Goal: Find specific page/section

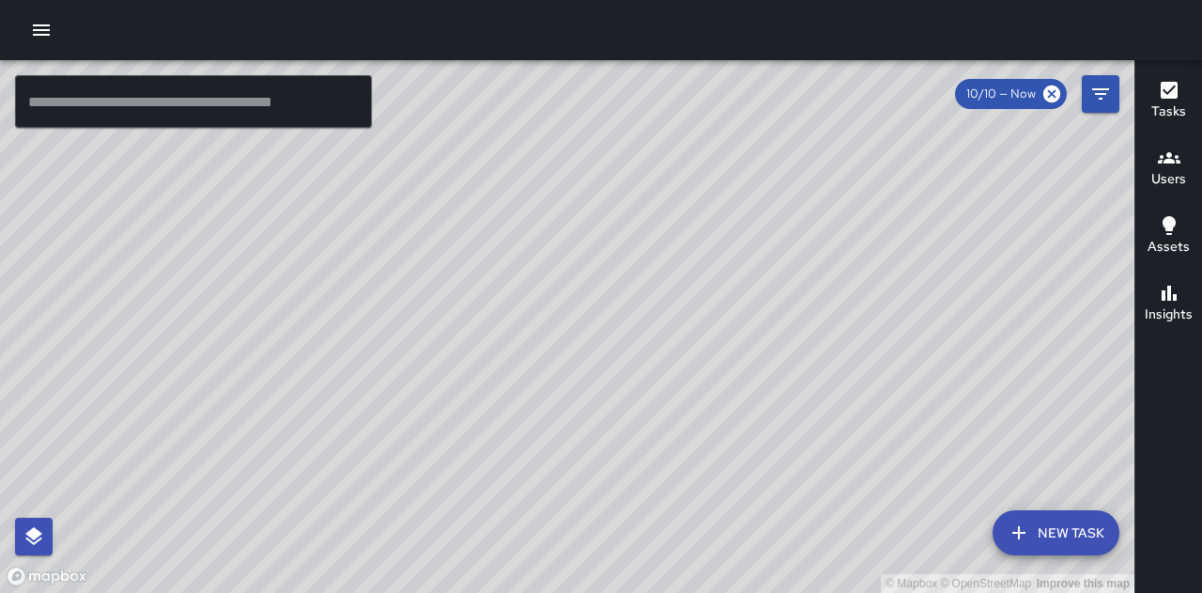
drag, startPoint x: 225, startPoint y: 365, endPoint x: 595, endPoint y: 187, distance: 410.7
click at [603, 165] on div "© Mapbox © OpenStreetMap Improve this map" at bounding box center [567, 326] width 1134 height 532
drag, startPoint x: 809, startPoint y: 207, endPoint x: 565, endPoint y: 365, distance: 291.2
click at [565, 365] on div "© Mapbox © OpenStreetMap Improve this map" at bounding box center [567, 326] width 1134 height 532
drag, startPoint x: 618, startPoint y: 273, endPoint x: 604, endPoint y: 271, distance: 14.2
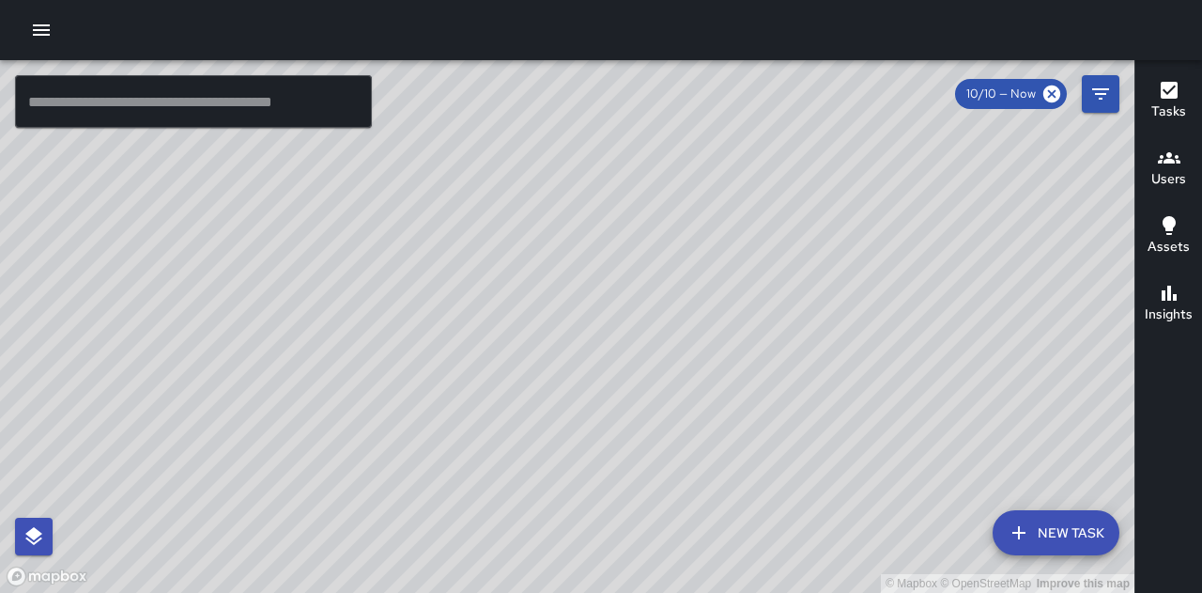
click at [605, 271] on div "© Mapbox © OpenStreetMap Improve this map" at bounding box center [567, 326] width 1134 height 532
drag, startPoint x: 1046, startPoint y: 346, endPoint x: 830, endPoint y: 374, distance: 217.7
click at [830, 374] on div "© Mapbox © OpenStreetMap Improve this map" at bounding box center [567, 326] width 1134 height 532
click at [858, 196] on div "© Mapbox © OpenStreetMap Improve this map HN [PERSON_NAME] Ambassador Tasks 7 /…" at bounding box center [567, 326] width 1134 height 532
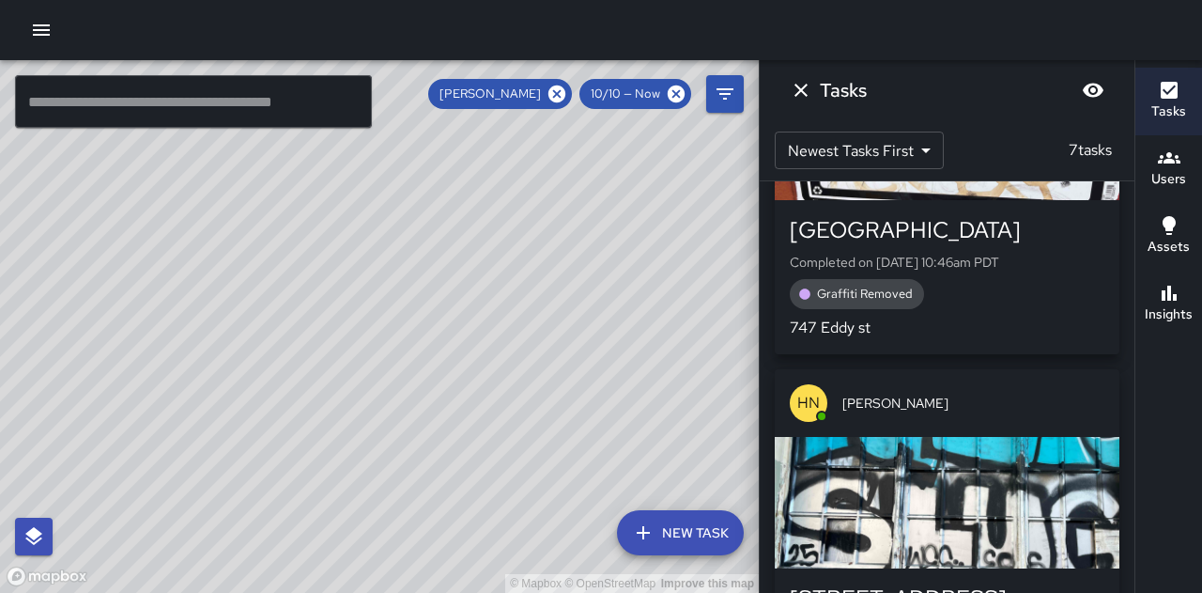
scroll to position [751, 0]
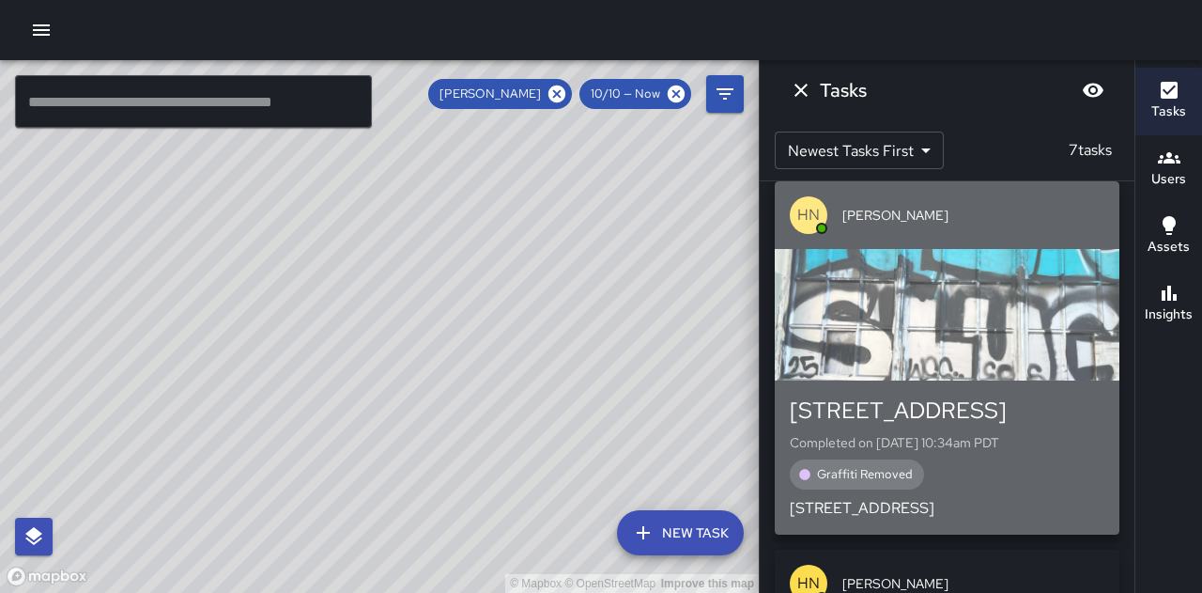
click at [1000, 303] on div "button" at bounding box center [947, 314] width 345 height 131
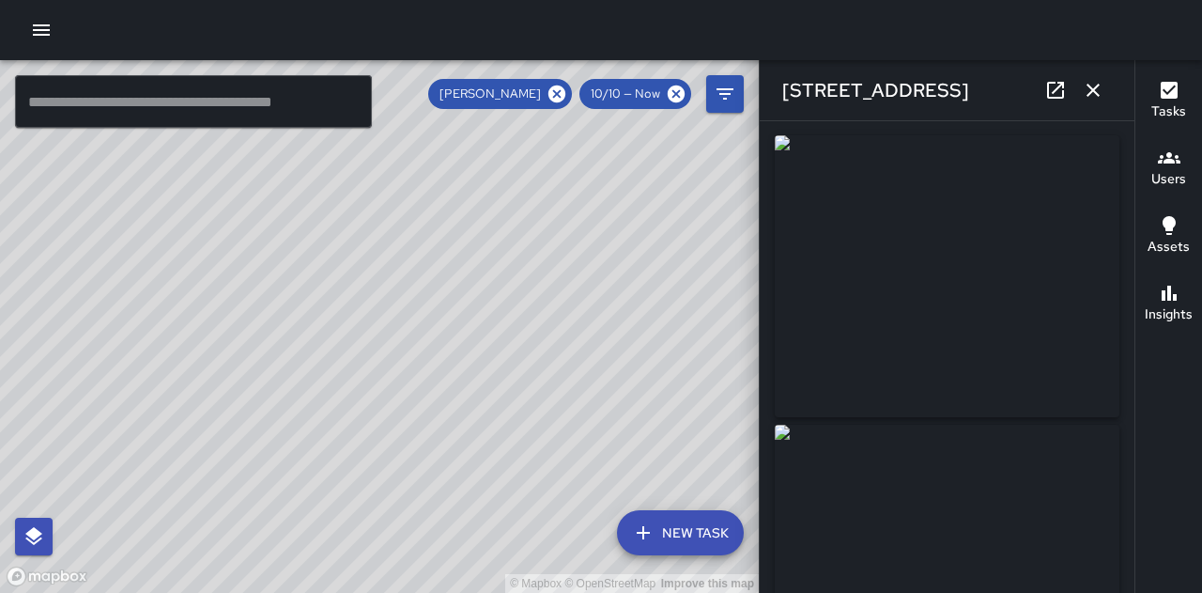
scroll to position [0, 0]
click at [1093, 96] on icon "button" at bounding box center [1093, 90] width 23 height 23
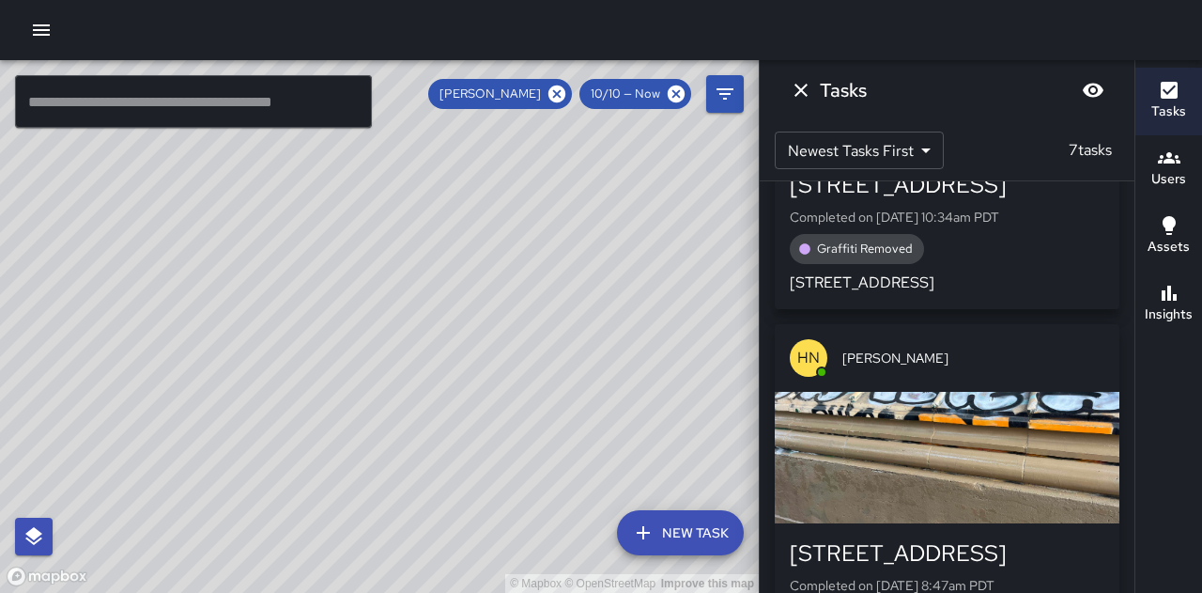
scroll to position [1033, 0]
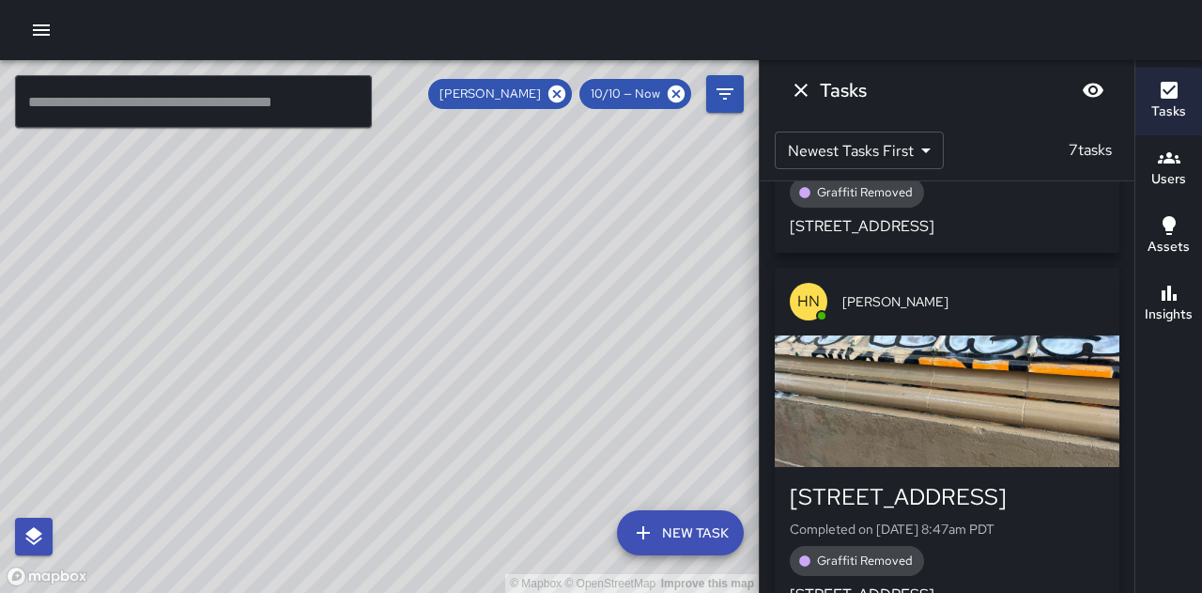
click at [1000, 401] on div "button" at bounding box center [947, 400] width 345 height 131
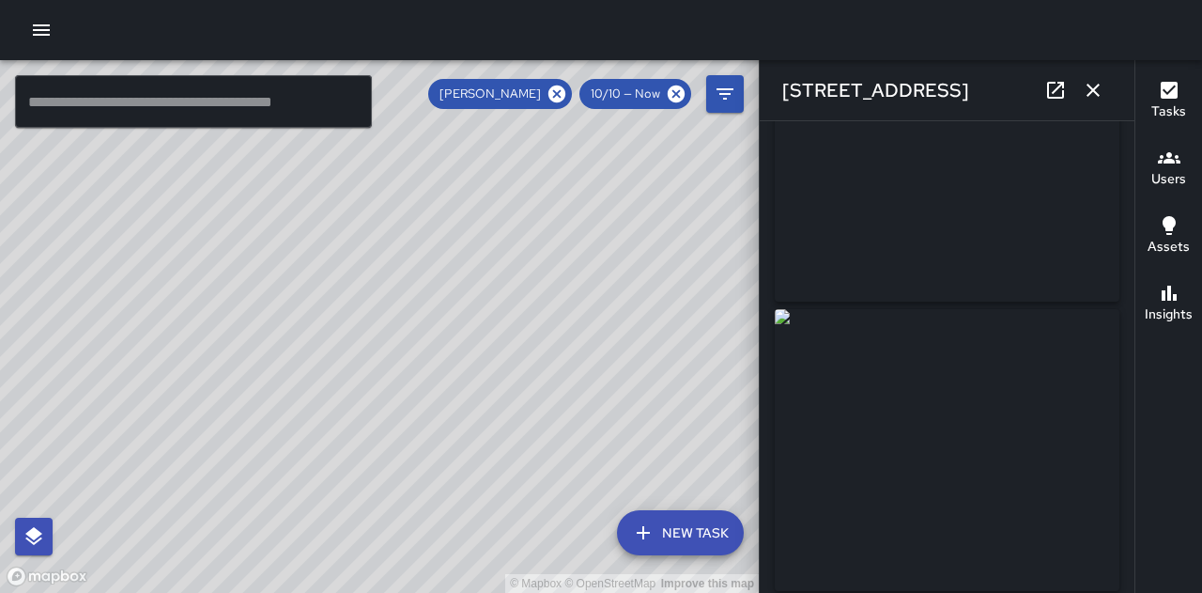
scroll to position [0, 0]
click at [1091, 96] on icon "button" at bounding box center [1093, 90] width 23 height 23
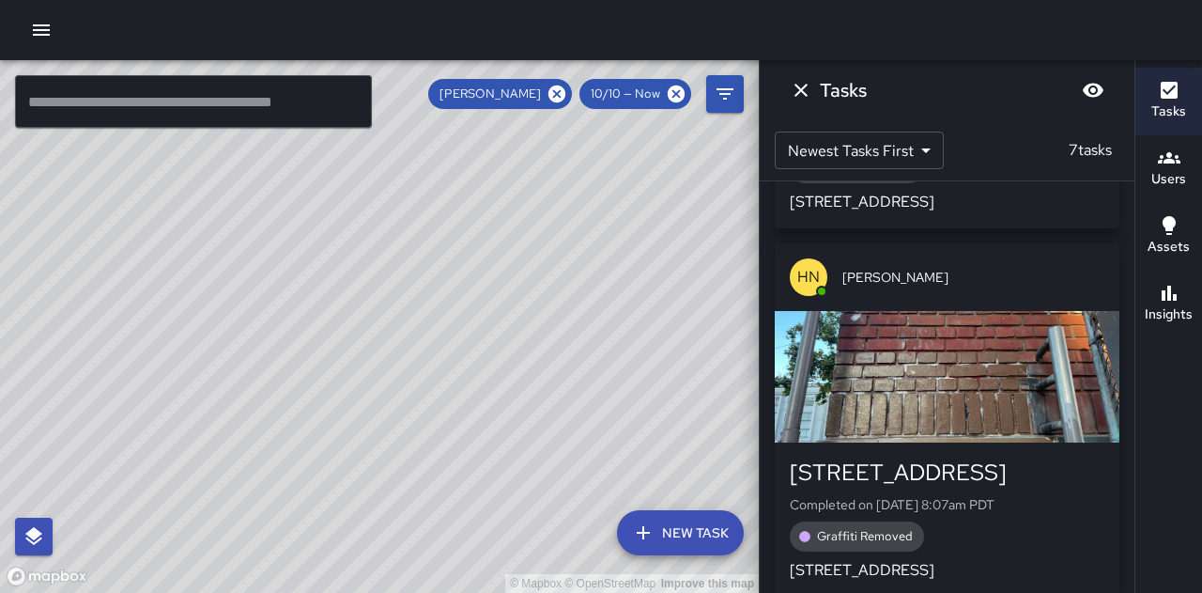
scroll to position [1408, 0]
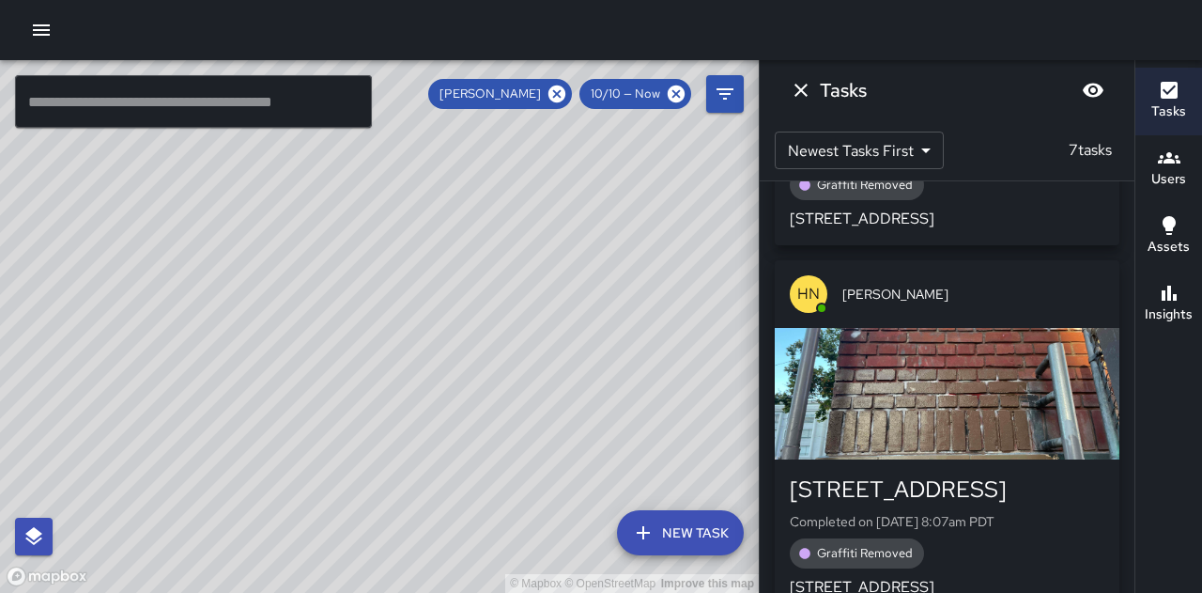
click at [1027, 352] on div "button" at bounding box center [947, 393] width 345 height 131
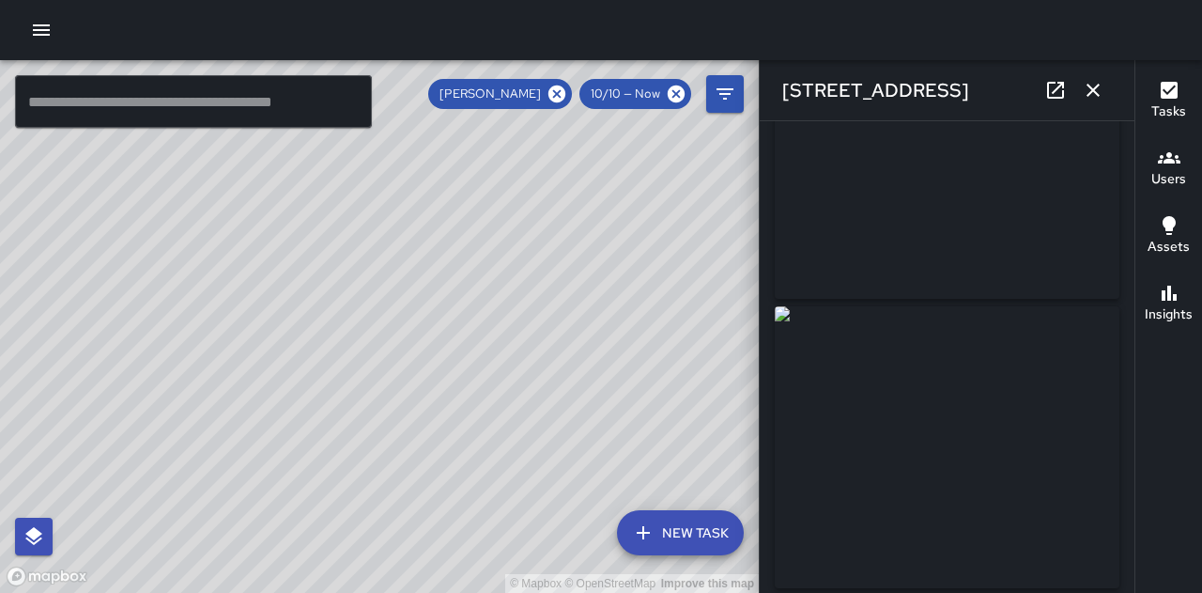
scroll to position [0, 0]
click at [1093, 89] on icon "button" at bounding box center [1092, 90] width 13 height 13
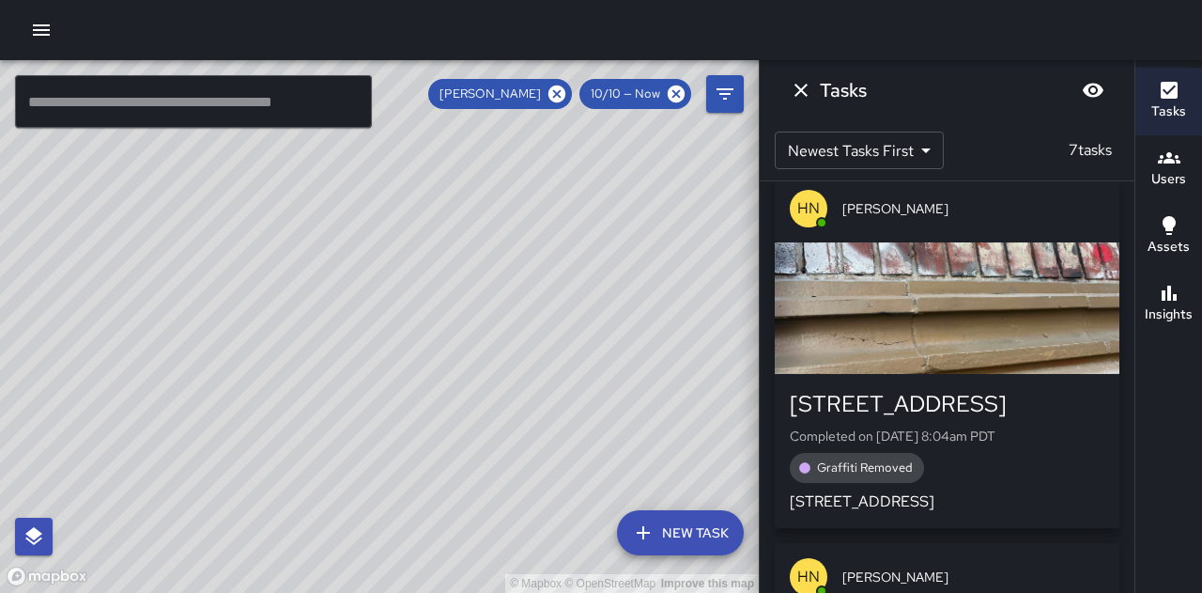
scroll to position [1878, 0]
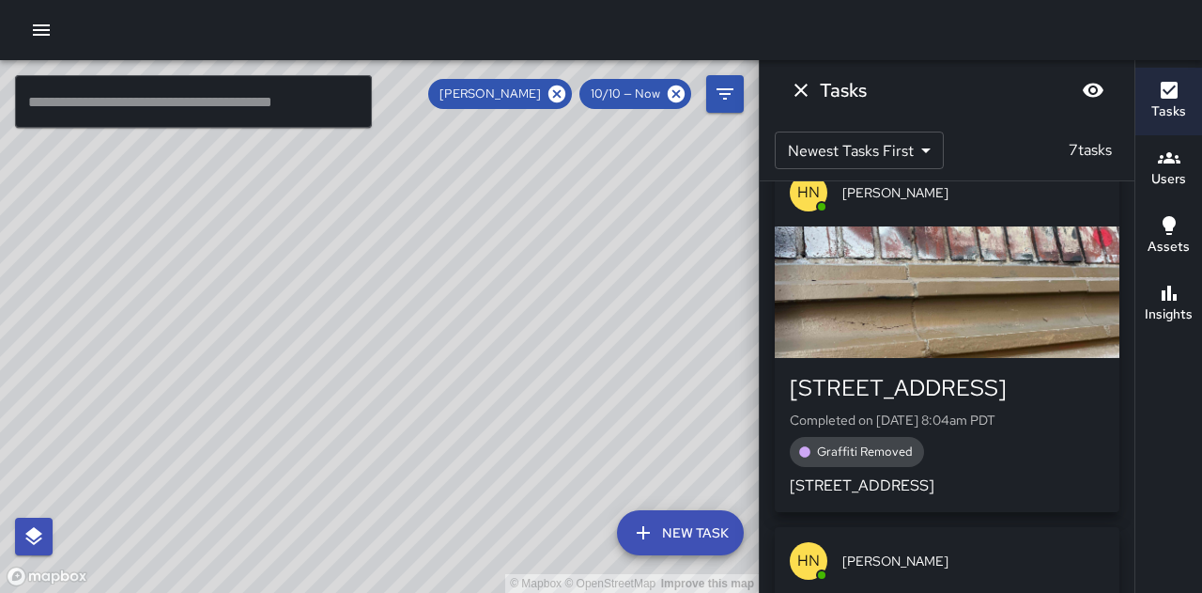
click at [992, 296] on div "button" at bounding box center [947, 291] width 345 height 131
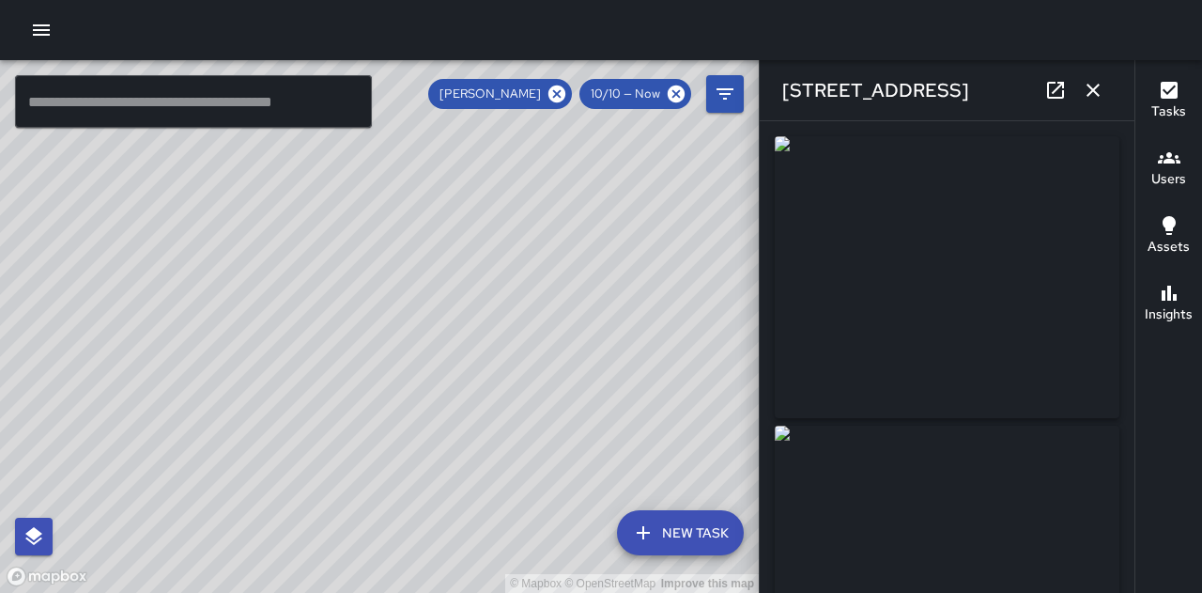
type input "**********"
click at [1095, 85] on icon "button" at bounding box center [1093, 90] width 23 height 23
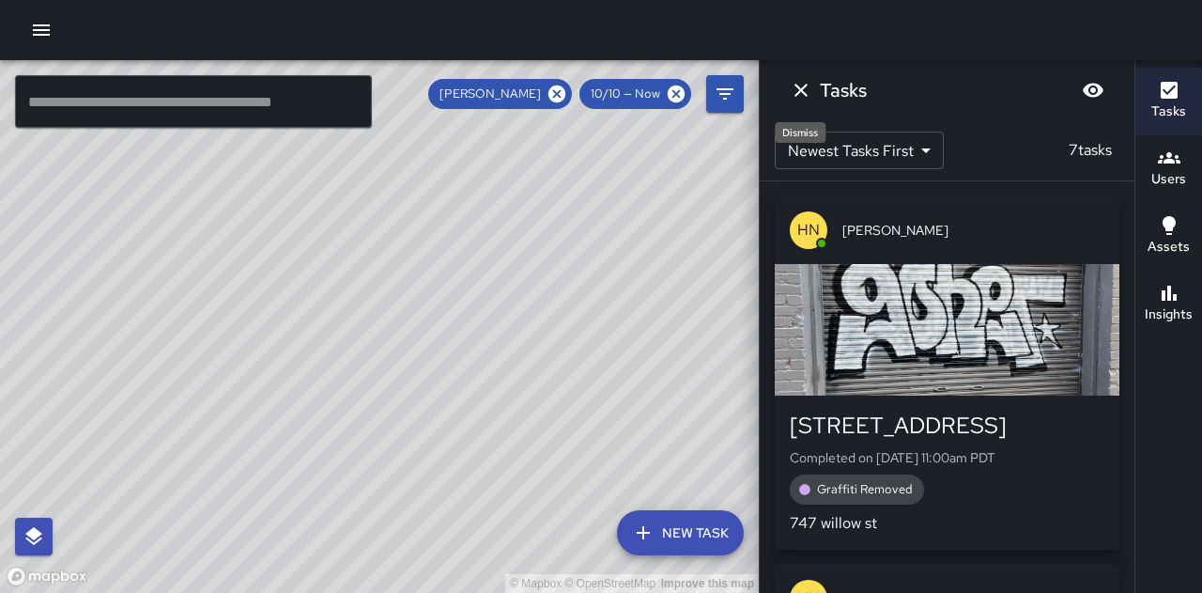
click at [794, 91] on icon "Dismiss" at bounding box center [801, 90] width 23 height 23
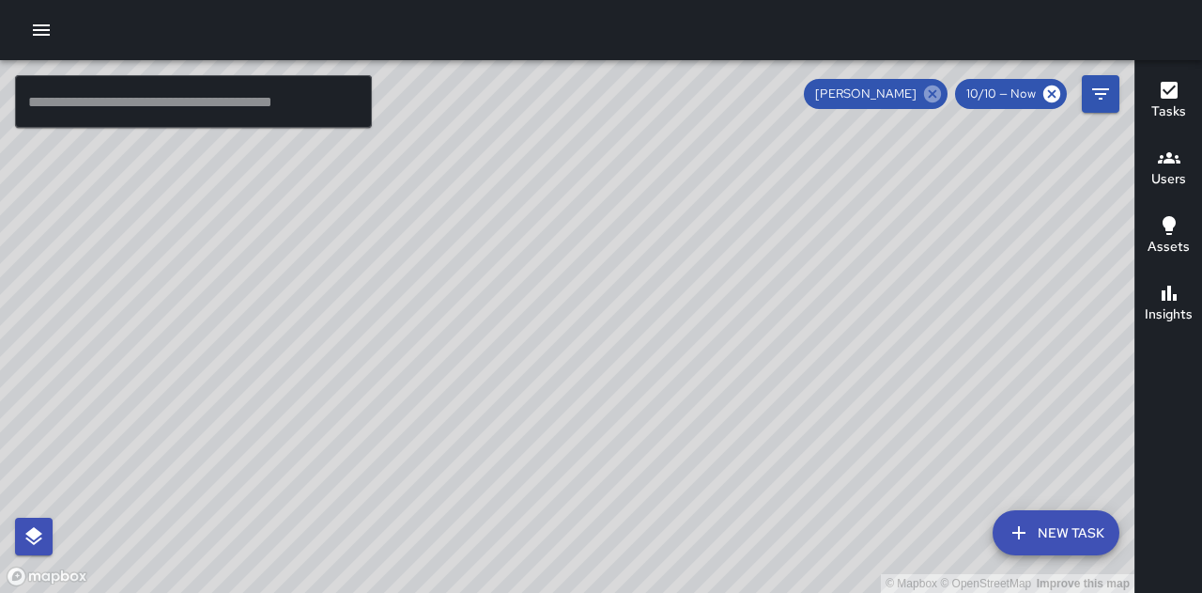
click at [931, 95] on icon at bounding box center [932, 93] width 17 height 17
drag, startPoint x: 563, startPoint y: 266, endPoint x: 721, endPoint y: 346, distance: 176.8
click at [721, 346] on div "© Mapbox © OpenStreetMap Improve this map" at bounding box center [567, 326] width 1134 height 532
drag, startPoint x: 672, startPoint y: 285, endPoint x: 913, endPoint y: 379, distance: 258.4
click at [913, 407] on div "© Mapbox © OpenStreetMap Improve this map" at bounding box center [567, 326] width 1134 height 532
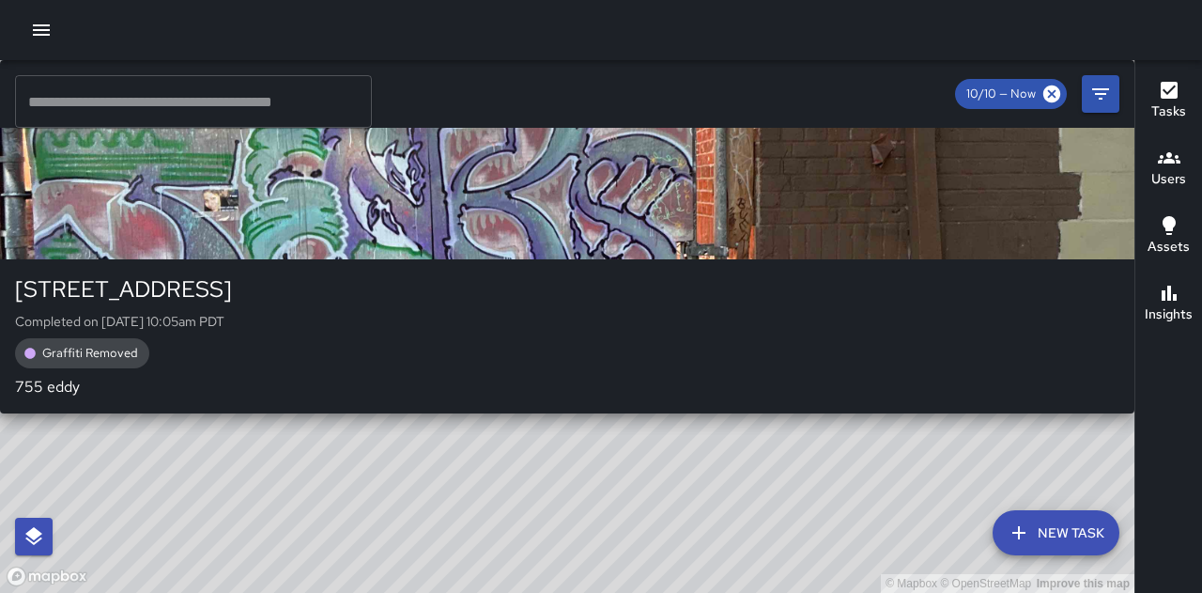
click at [820, 366] on div "© Mapbox © OpenStreetMap Improve this map GT Graffiti Two [STREET_ADDRESS] Comp…" at bounding box center [567, 326] width 1134 height 532
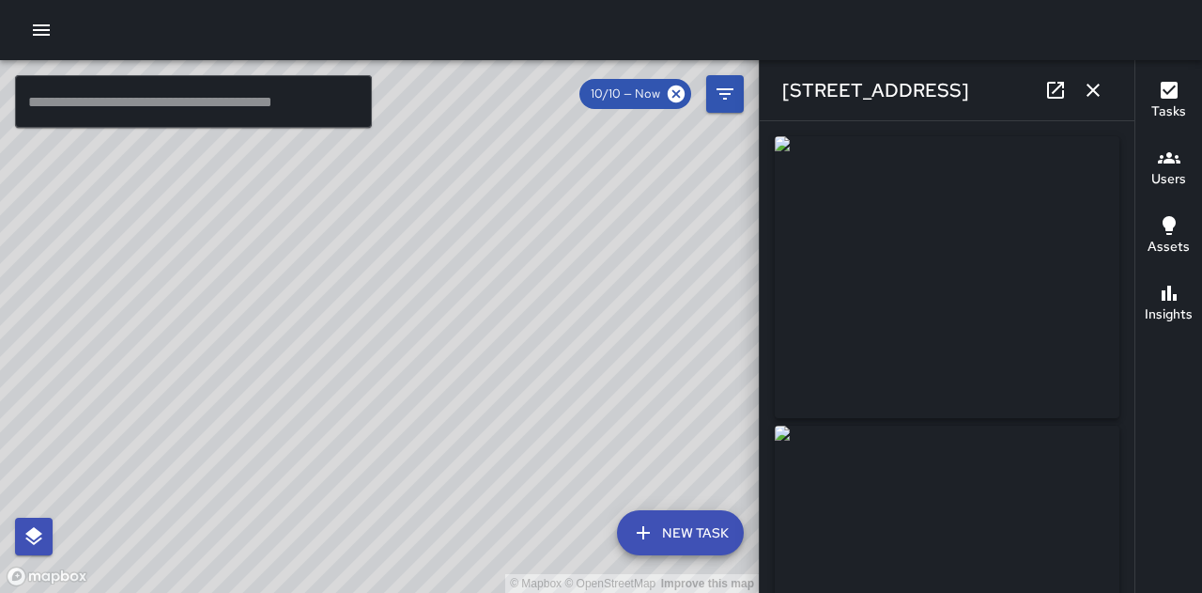
scroll to position [94, 0]
